Goal: Task Accomplishment & Management: Manage account settings

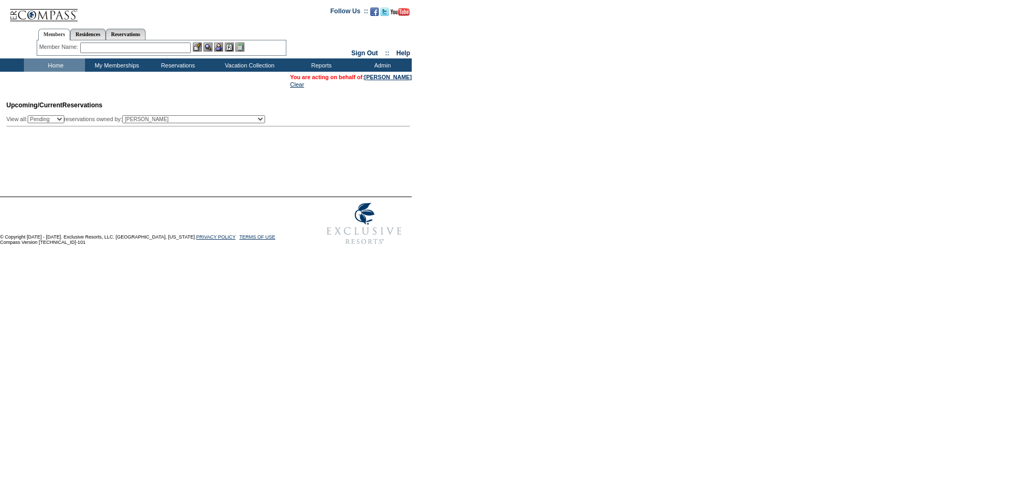
click at [47, 12] on img at bounding box center [43, 11] width 69 height 22
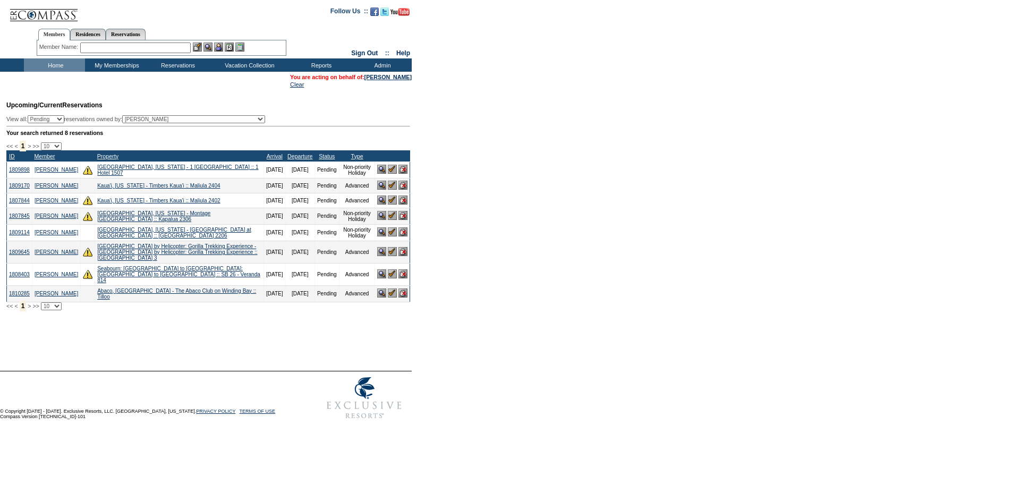
click at [391, 220] on img at bounding box center [392, 215] width 9 height 9
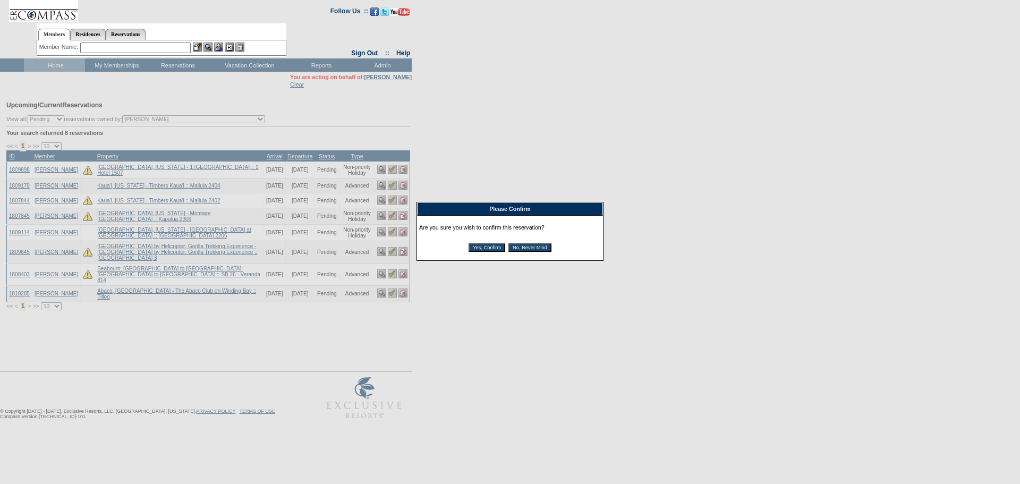
click at [487, 250] on input "Yes, Confirm" at bounding box center [486, 247] width 37 height 8
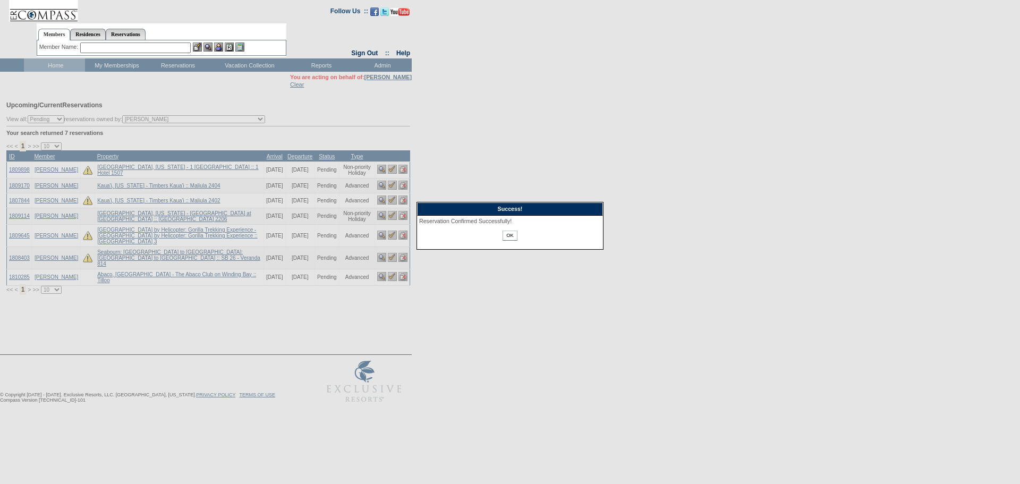
click at [507, 236] on input "OK" at bounding box center [509, 235] width 14 height 10
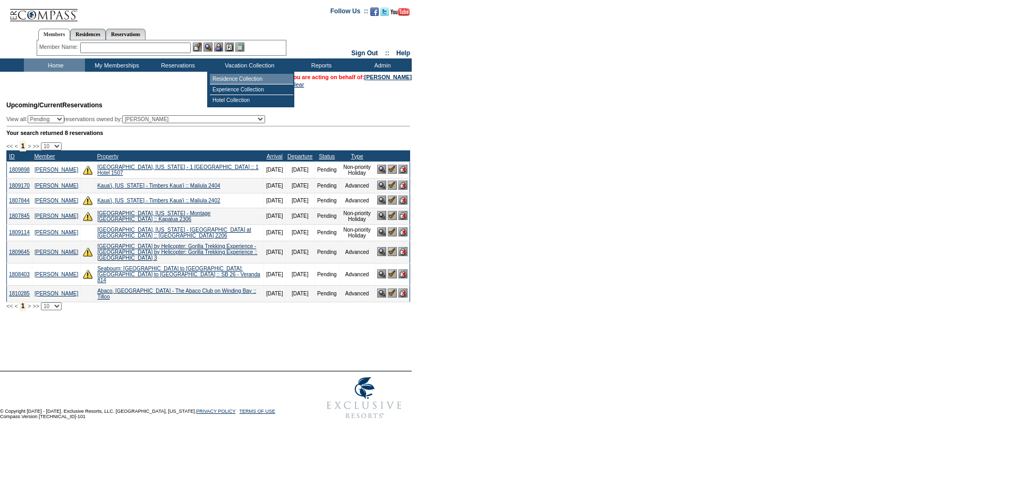
click at [242, 76] on td "Residence Collection" at bounding box center [251, 79] width 83 height 11
